Goal: Task Accomplishment & Management: Use online tool/utility

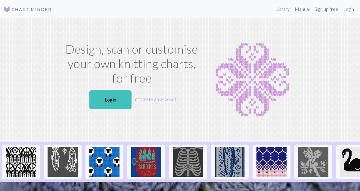
click at [116, 102] on link "Login" at bounding box center [110, 99] width 42 height 19
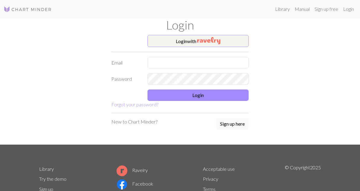
click at [350, 1] on nav "Library Manual Sign up free Login" at bounding box center [180, 9] width 360 height 18
click at [347, 7] on link "Login" at bounding box center [348, 9] width 16 height 12
click at [227, 60] on input "text" at bounding box center [197, 62] width 101 height 11
type input "[EMAIL_ADDRESS][DOMAIN_NAME]"
click at [219, 98] on button "Login" at bounding box center [197, 94] width 101 height 11
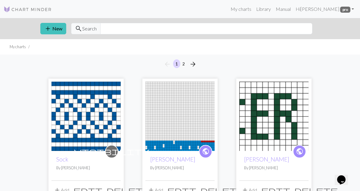
click at [62, 93] on img at bounding box center [85, 115] width 69 height 69
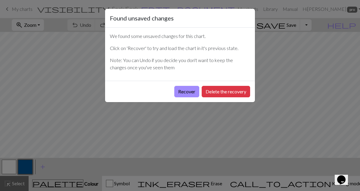
click at [228, 93] on button "Delete the recovery" at bounding box center [225, 91] width 48 height 11
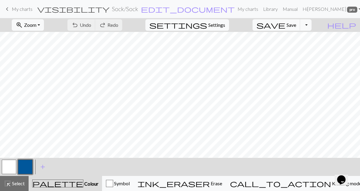
click at [296, 26] on span "Save" at bounding box center [291, 25] width 10 height 6
